Goal: Transaction & Acquisition: Purchase product/service

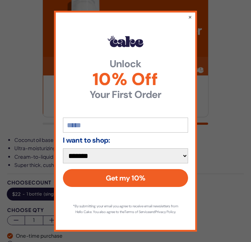
click at [175, 126] on input "email" at bounding box center [125, 125] width 125 height 15
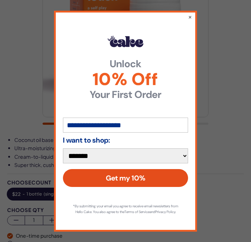
type input "**********"
click at [170, 177] on button "Get my 10%" at bounding box center [125, 178] width 125 height 18
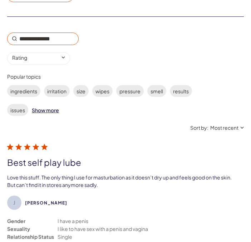
scroll to position [1050, 0]
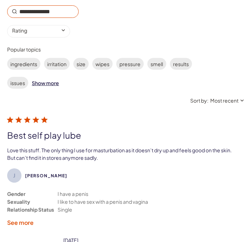
click at [52, 89] on div "Show more" at bounding box center [45, 83] width 27 height 12
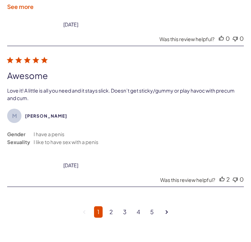
scroll to position [1946, 0]
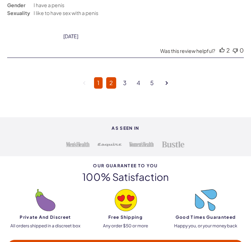
click at [112, 89] on link "2" at bounding box center [111, 82] width 10 height 11
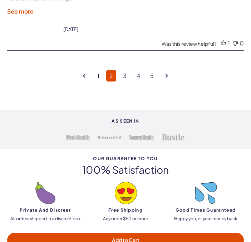
scroll to position [1975, 0]
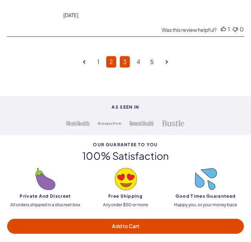
click at [124, 68] on link "3" at bounding box center [125, 61] width 10 height 11
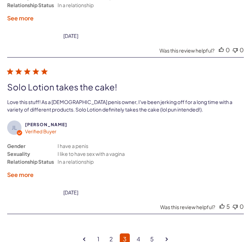
scroll to position [1843, 0]
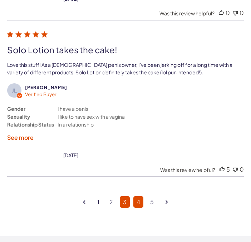
click at [137, 206] on link "4" at bounding box center [139, 202] width 10 height 11
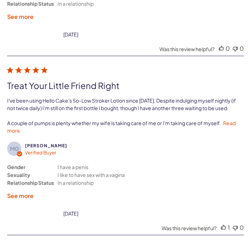
scroll to position [1982, 0]
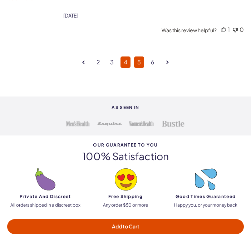
click at [140, 68] on link "5" at bounding box center [139, 62] width 10 height 11
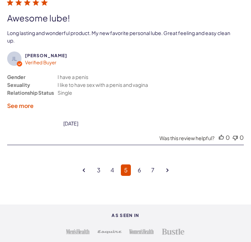
scroll to position [1887, 0]
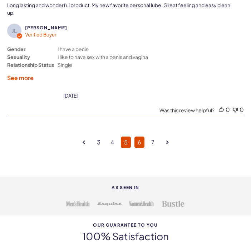
click at [139, 148] on link "6" at bounding box center [140, 142] width 10 height 11
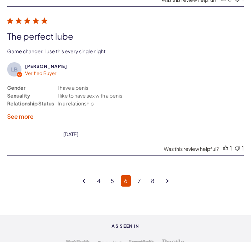
scroll to position [1845, 0]
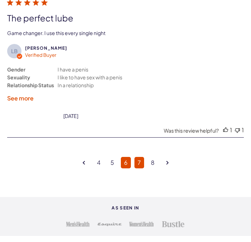
click at [138, 169] on link "7" at bounding box center [140, 162] width 10 height 11
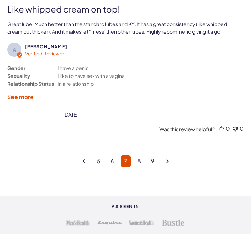
scroll to position [1852, 0]
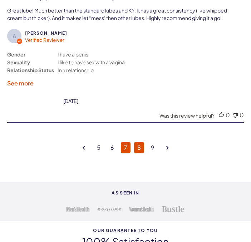
click at [137, 154] on link "8" at bounding box center [139, 147] width 10 height 11
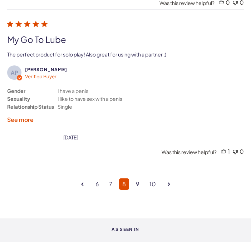
scroll to position [1825, 0]
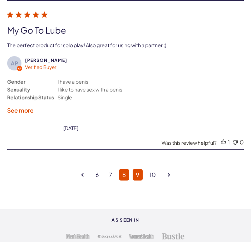
click at [139, 181] on link "9" at bounding box center [138, 174] width 10 height 11
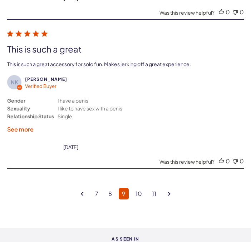
scroll to position [1854, 0]
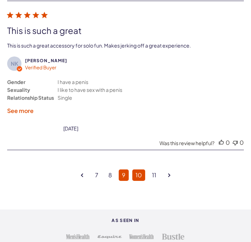
click at [141, 181] on link "10" at bounding box center [139, 175] width 13 height 11
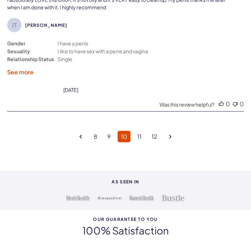
scroll to position [1857, 0]
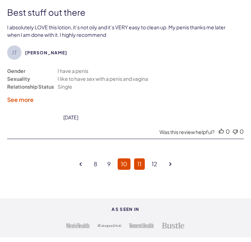
click at [142, 170] on link "11" at bounding box center [139, 164] width 11 height 11
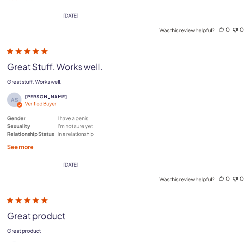
scroll to position [1806, 0]
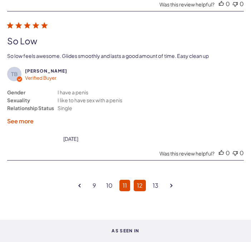
click at [140, 192] on link "12" at bounding box center [140, 185] width 12 height 11
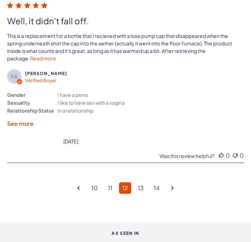
scroll to position [1871, 0]
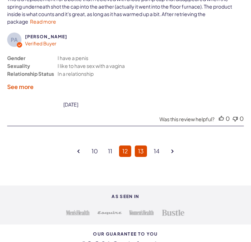
click at [140, 157] on link "13" at bounding box center [141, 151] width 12 height 11
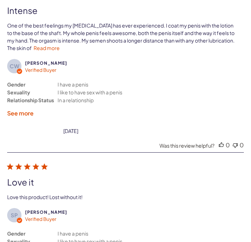
scroll to position [1823, 0]
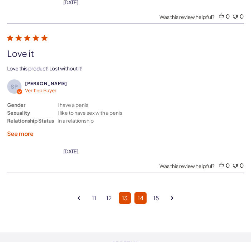
click at [141, 200] on link "14" at bounding box center [141, 198] width 12 height 11
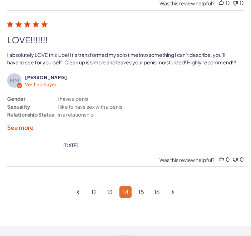
scroll to position [1881, 0]
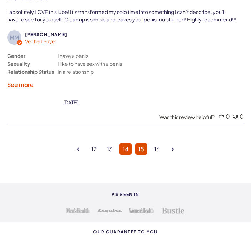
click at [140, 155] on link "15" at bounding box center [141, 149] width 12 height 11
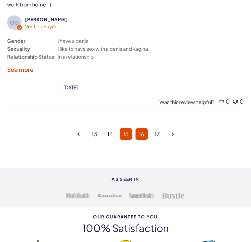
click at [144, 140] on link "16" at bounding box center [142, 134] width 12 height 11
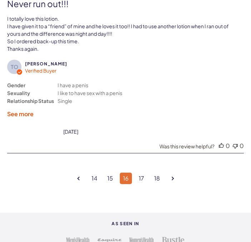
scroll to position [1895, 0]
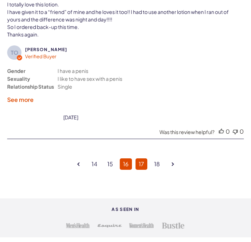
click at [141, 167] on link "17" at bounding box center [142, 164] width 12 height 11
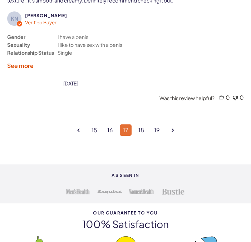
scroll to position [1881, 0]
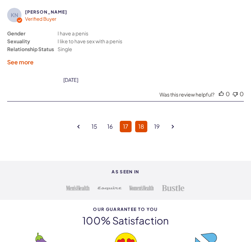
click at [143, 133] on link "18" at bounding box center [141, 126] width 12 height 11
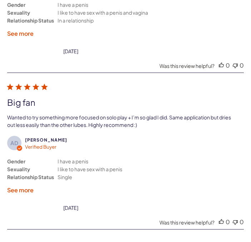
scroll to position [1852, 0]
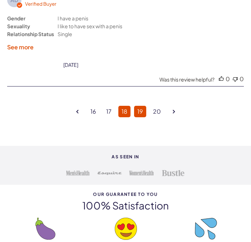
click at [142, 117] on link "19" at bounding box center [140, 111] width 12 height 11
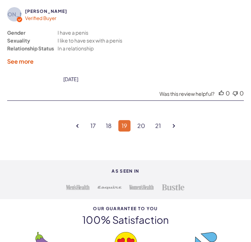
scroll to position [1881, 0]
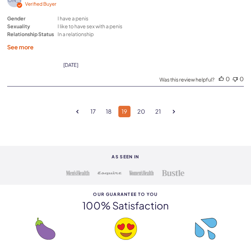
click at [142, 117] on link "20" at bounding box center [141, 111] width 14 height 11
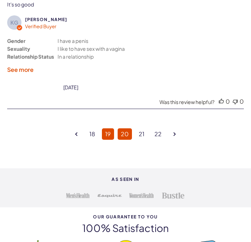
scroll to position [1909, 0]
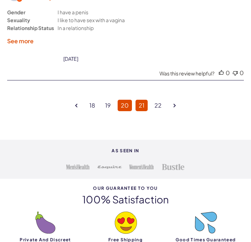
click at [143, 111] on link "21" at bounding box center [142, 105] width 12 height 11
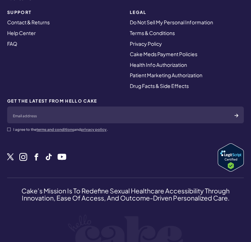
scroll to position [2624, 0]
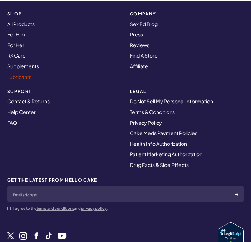
click at [15, 80] on link "Lubricants" at bounding box center [19, 77] width 24 height 6
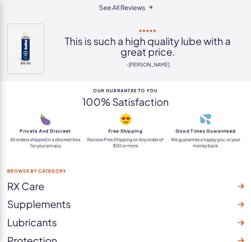
scroll to position [2264, 0]
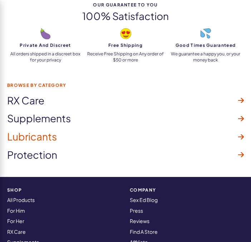
click at [241, 135] on icon at bounding box center [242, 137] width 6 height 5
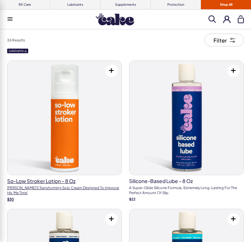
click at [92, 90] on img at bounding box center [65, 118] width 114 height 114
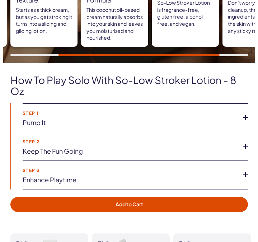
scroll to position [596, 0]
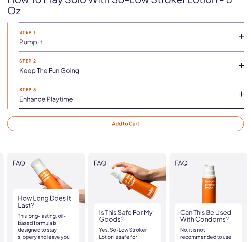
click at [228, 129] on button "Add to Cart" at bounding box center [125, 123] width 237 height 15
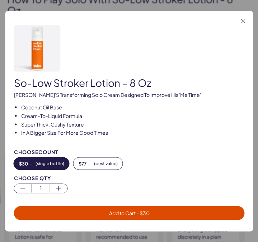
click at [203, 211] on span "Add to Cart - $ 30" at bounding box center [129, 213] width 222 height 8
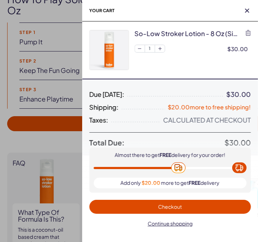
scroll to position [0, 0]
